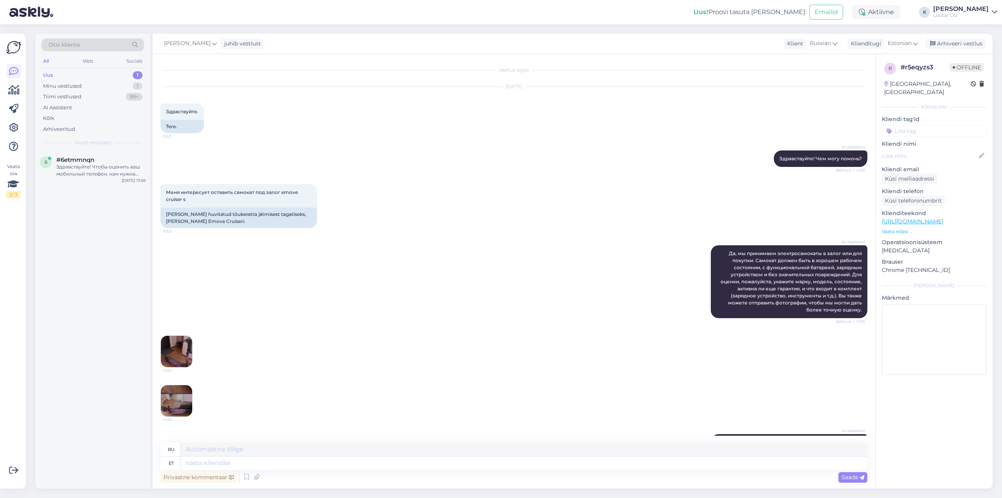
scroll to position [267, 0]
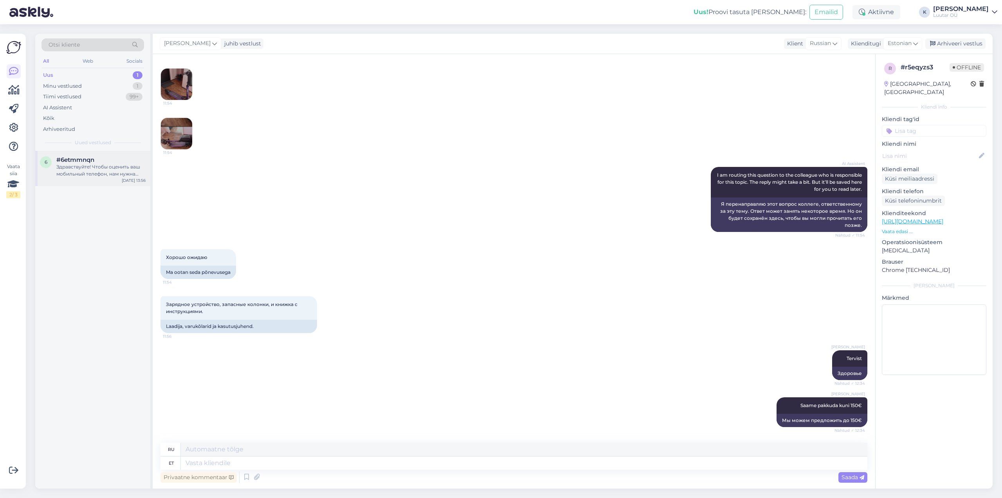
click at [80, 166] on div "Здравствуйте! Чтобы оценить ваш мобильный телефон, нам нужна дополнительная инф…" at bounding box center [100, 170] width 89 height 14
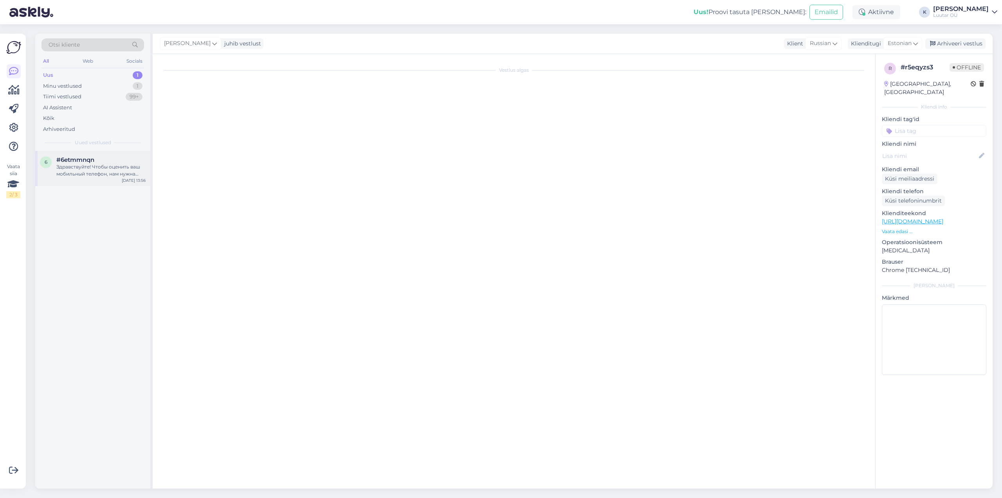
scroll to position [0, 0]
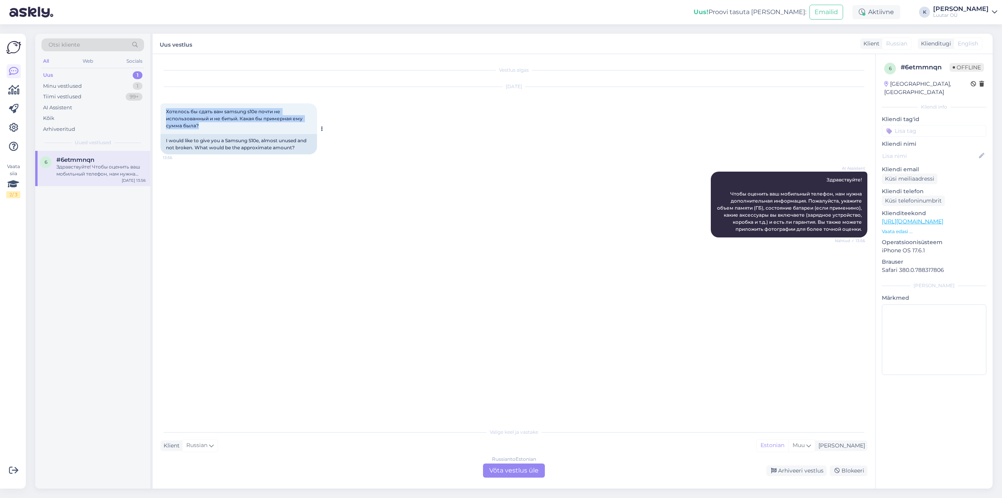
drag, startPoint x: 166, startPoint y: 110, endPoint x: 200, endPoint y: 127, distance: 38.3
click at [200, 127] on div "Хотелось бы сдать вам samsung s10e почти не использованный и не битый. Какая бы…" at bounding box center [239, 118] width 157 height 31
copy span "Хотелось бы сдать вам samsung s10e почти не использованный и не битый. Какая бы…"
click at [514, 475] on div "Russian to Estonian Võta vestlus üle" at bounding box center [514, 470] width 62 height 14
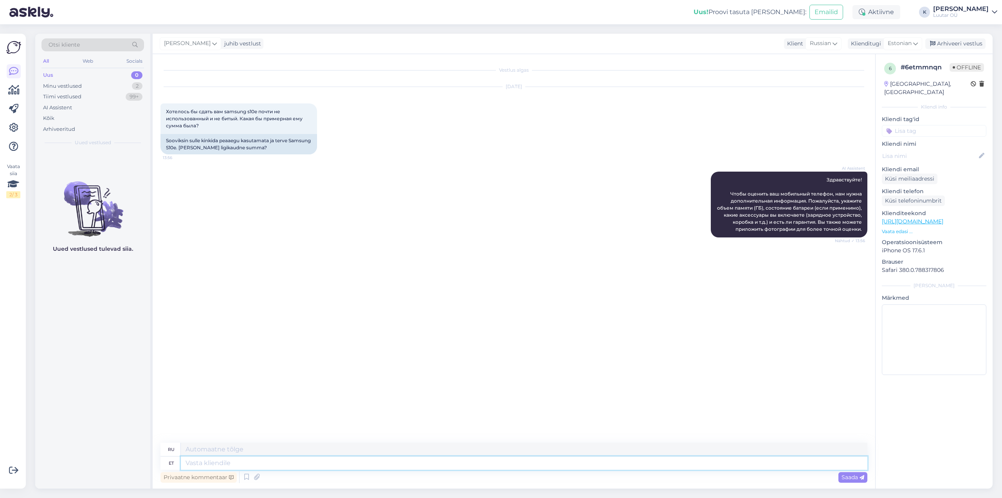
click at [417, 464] on textarea at bounding box center [524, 462] width 687 height 13
type textarea "Tervist!"
type textarea "Ваше здоровье!"
type textarea "Tervist!"
click at [856, 476] on span "Saada" at bounding box center [853, 476] width 23 height 7
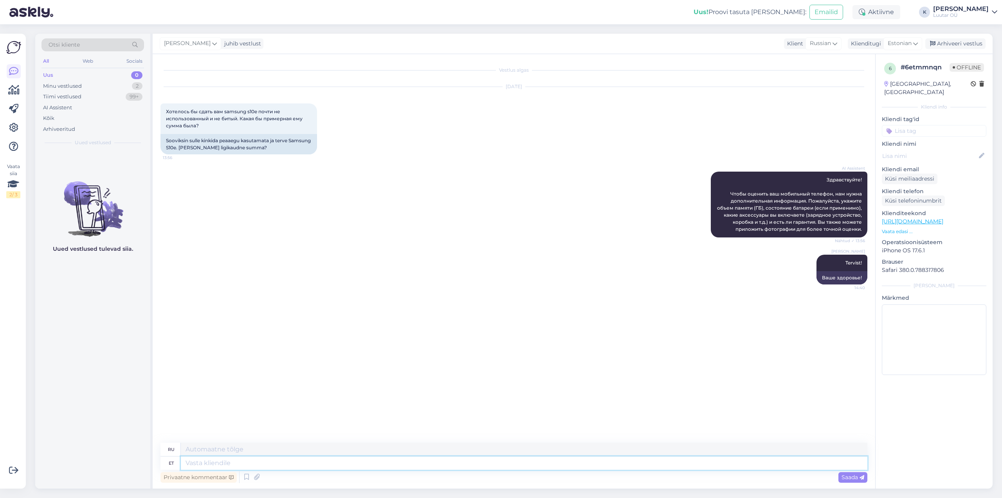
click at [380, 465] on textarea at bounding box center [524, 462] width 687 height 13
type textarea "saame"
type textarea "мы можем"
type textarea "saame pakkud a"
type textarea "мы получаем предложения"
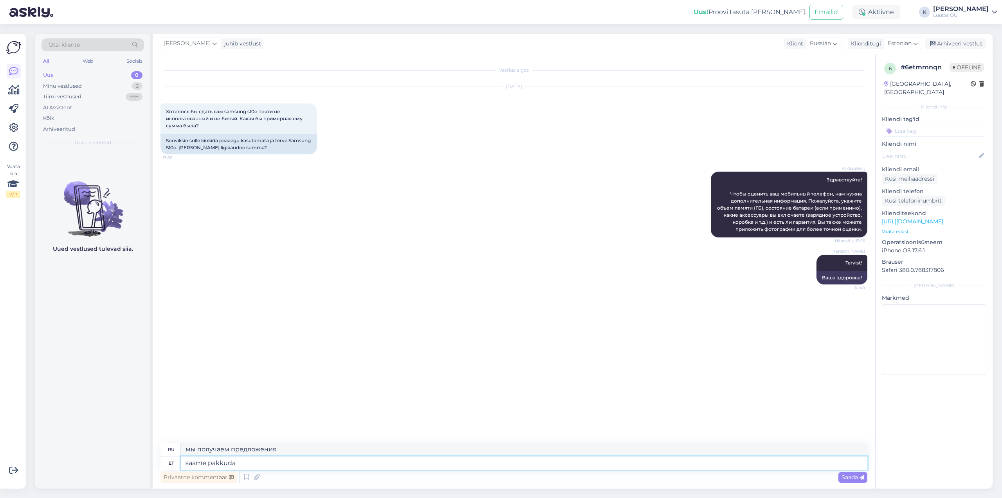
type textarea "saame pakkuda"
type textarea "мы можем предложить"
type textarea "saame pakkuda kuni"
type textarea "мы можем предложить до"
type textarea "saame pakkuda kuni 40€"
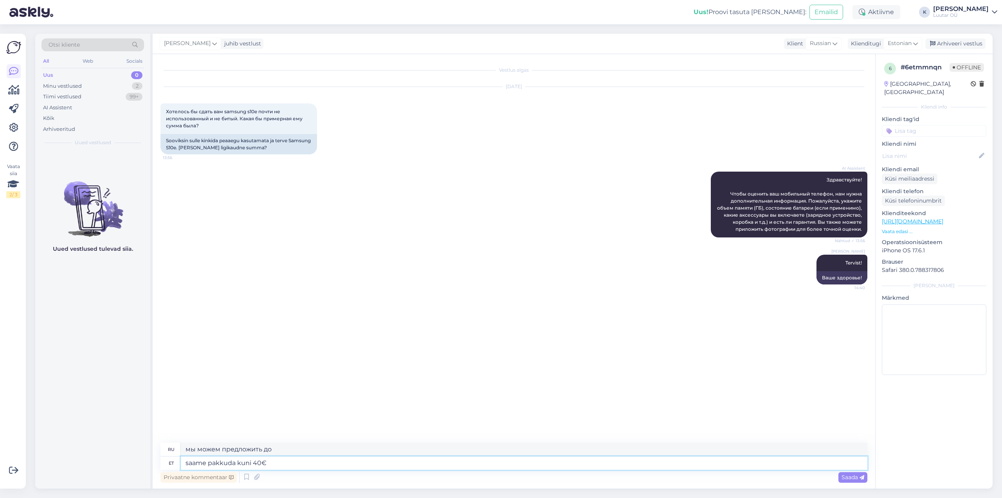
type textarea "мы можем предложить до 40€"
type textarea "saame pakkuda kuni 40€"
click at [855, 476] on span "Saada" at bounding box center [853, 476] width 23 height 7
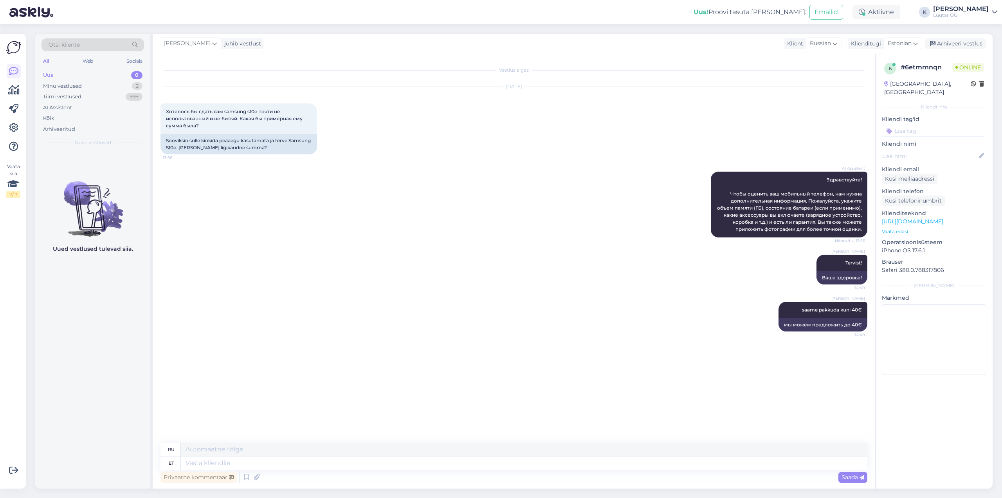
click at [971, 9] on div "[PERSON_NAME]" at bounding box center [961, 9] width 56 height 6
click at [925, 68] on div "Logi välja" at bounding box center [927, 67] width 139 height 14
